Goal: Check status: Check status

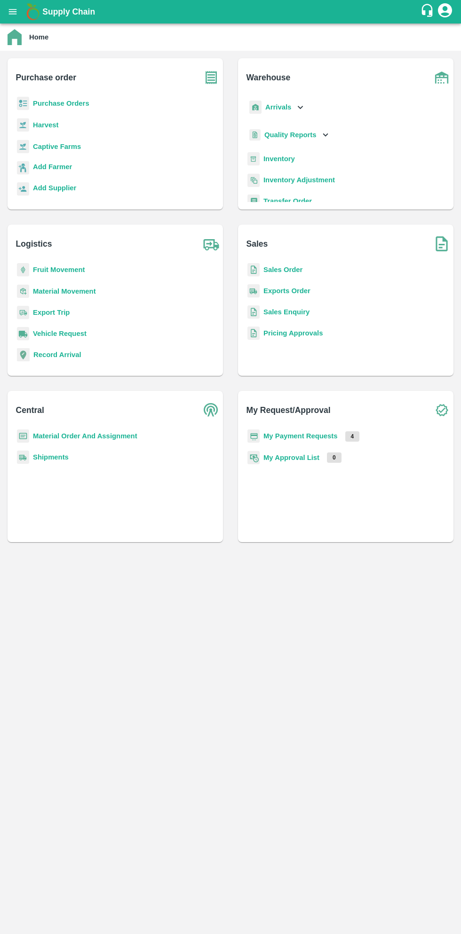
click at [14, 12] on icon "open drawer" at bounding box center [13, 11] width 8 height 5
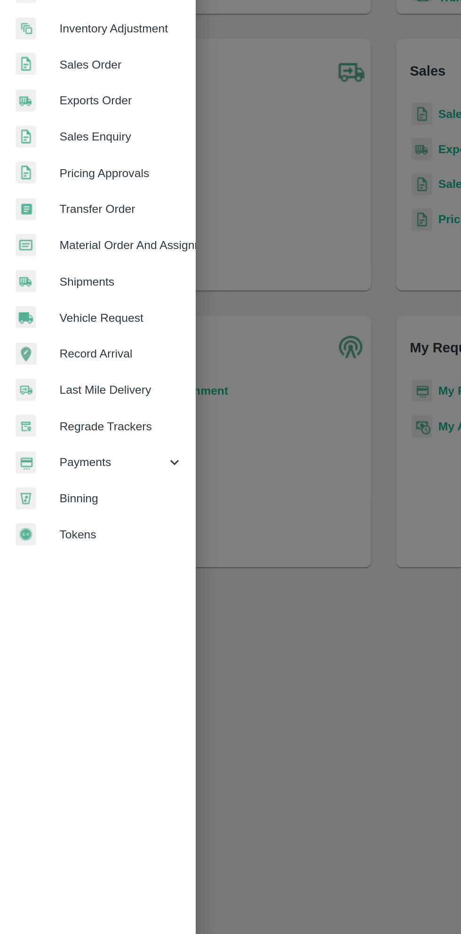
click at [66, 482] on span "Payments" at bounding box center [68, 479] width 64 height 10
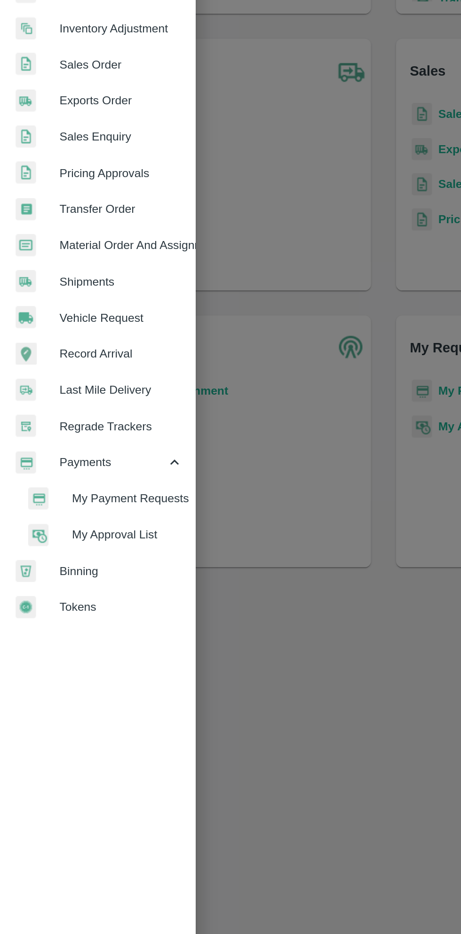
click at [94, 501] on span "My Payment Requests" at bounding box center [76, 501] width 67 height 10
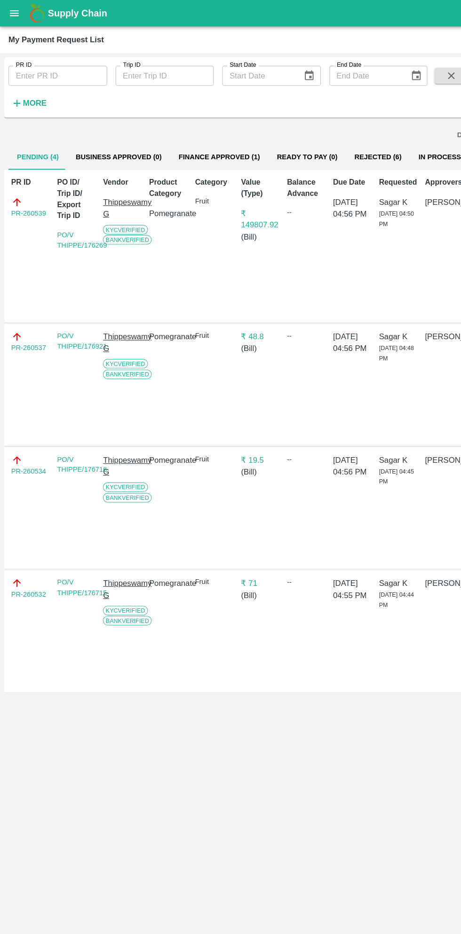
click at [19, 14] on button "open drawer" at bounding box center [13, 12] width 22 height 22
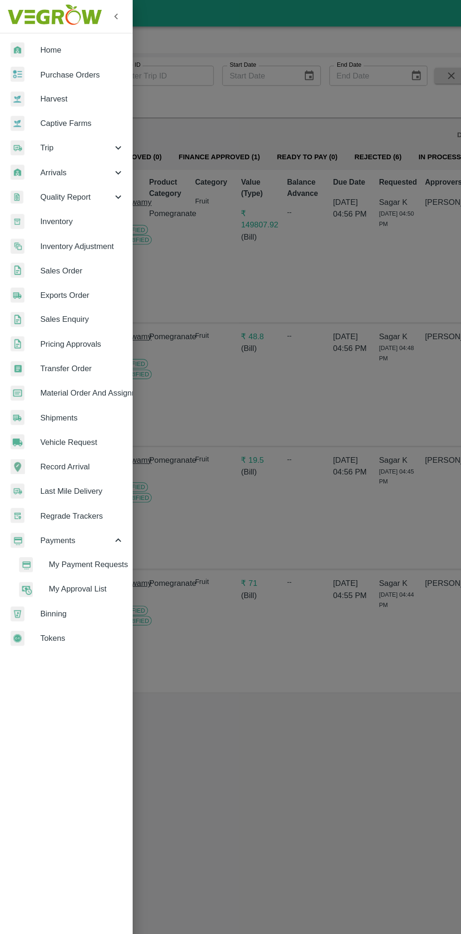
click at [230, 645] on div at bounding box center [230, 467] width 461 height 934
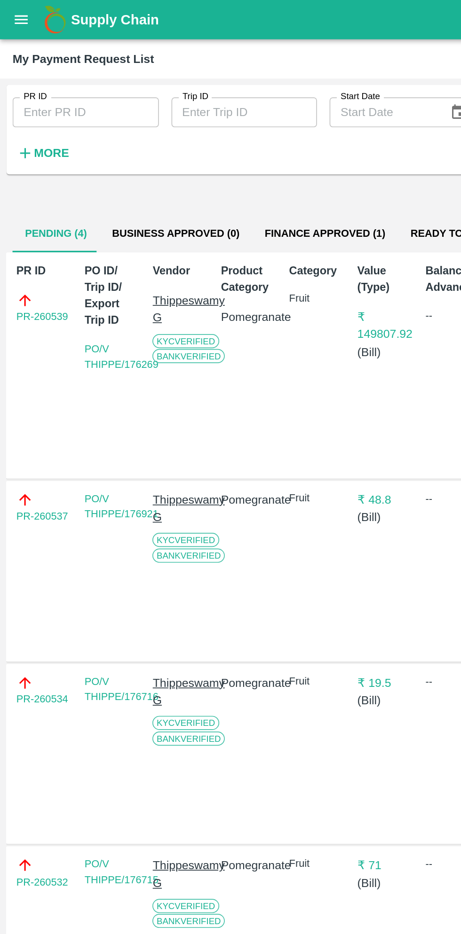
scroll to position [0, 7]
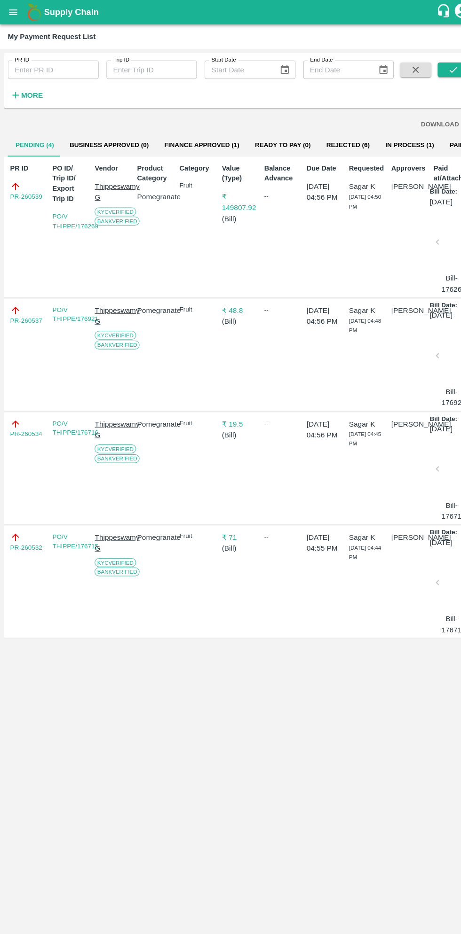
click at [388, 132] on button "In Process (1)" at bounding box center [394, 139] width 62 height 23
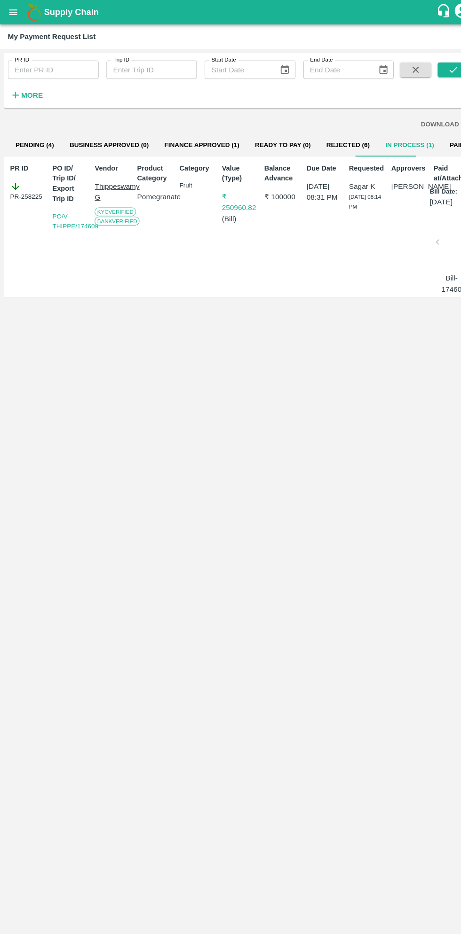
click at [196, 146] on button "Finance Approved (1)" at bounding box center [194, 139] width 87 height 23
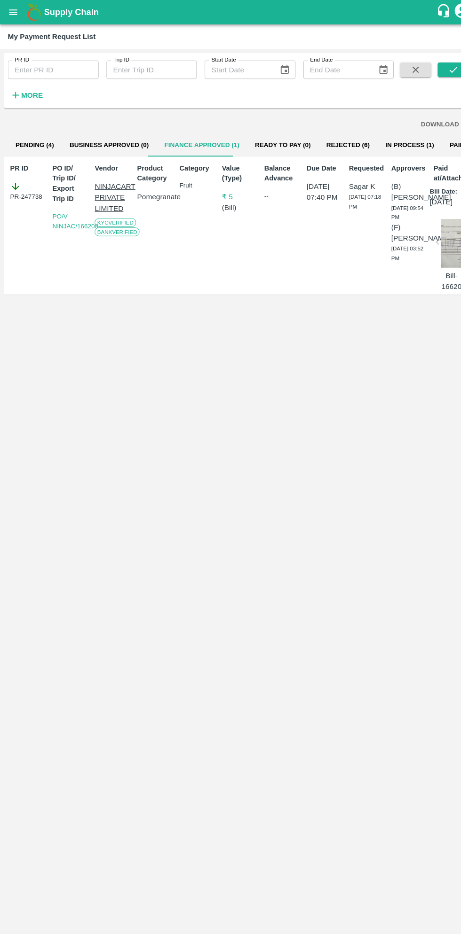
click at [124, 149] on button "Business Approved (0)" at bounding box center [105, 139] width 91 height 23
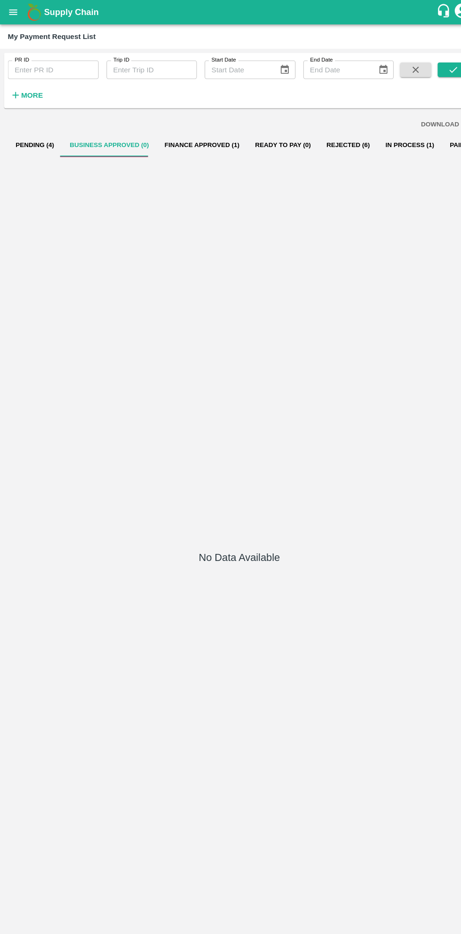
click at [59, 151] on span at bounding box center [100, 150] width 85 height 1
click at [36, 139] on button "Pending (4)" at bounding box center [34, 139] width 52 height 23
